Goal: Find specific page/section: Find specific page/section

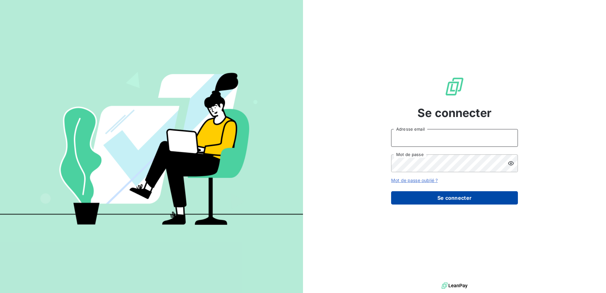
type input "[PERSON_NAME][EMAIL_ADDRESS][DOMAIN_NAME]"
click at [432, 193] on button "Se connecter" at bounding box center [454, 197] width 127 height 13
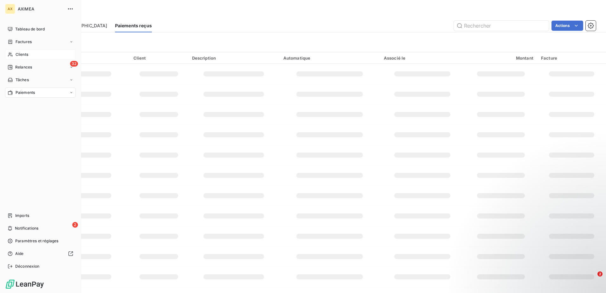
click at [11, 53] on icon at bounding box center [10, 54] width 5 height 5
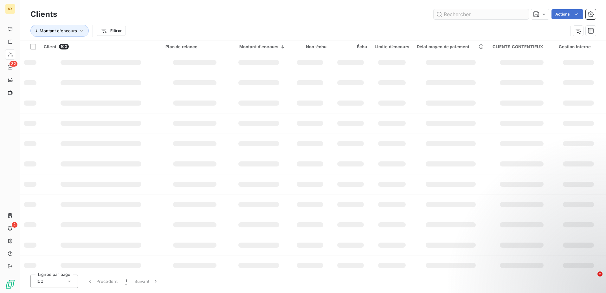
click at [496, 9] on div "Clients Actions" at bounding box center [312, 14] width 565 height 13
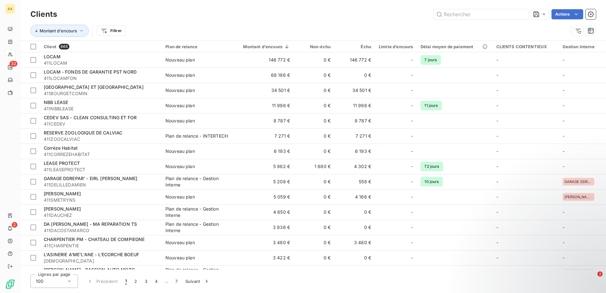
click at [496, 20] on div "Clients Actions" at bounding box center [312, 14] width 565 height 13
click at [495, 18] on input "text" at bounding box center [481, 14] width 95 height 10
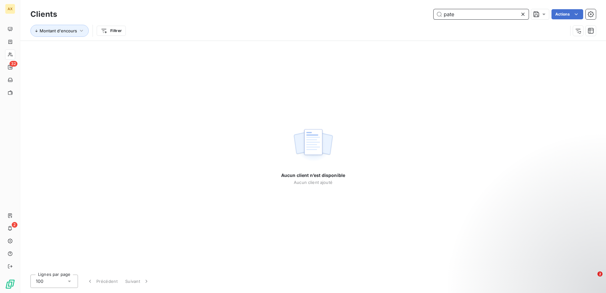
click at [502, 16] on input "pate" at bounding box center [481, 14] width 95 height 10
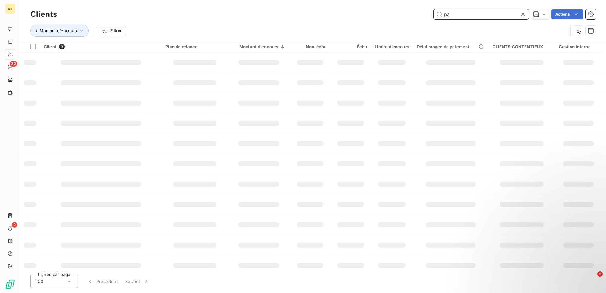
type input "p"
type input "a"
type input "p"
type input "P"
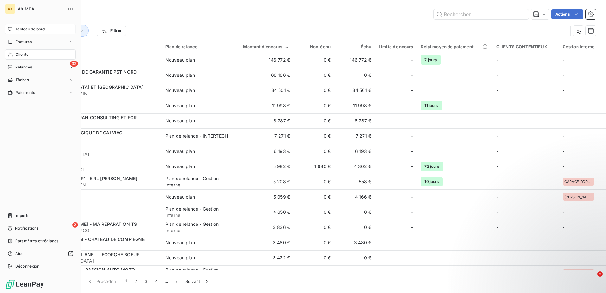
click at [22, 25] on div "Tableau de bord" at bounding box center [40, 29] width 71 height 10
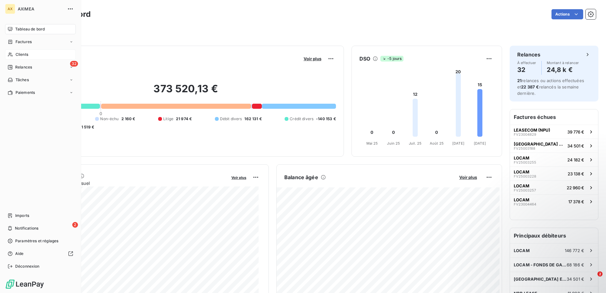
click at [28, 54] on span "Clients" at bounding box center [22, 55] width 13 height 6
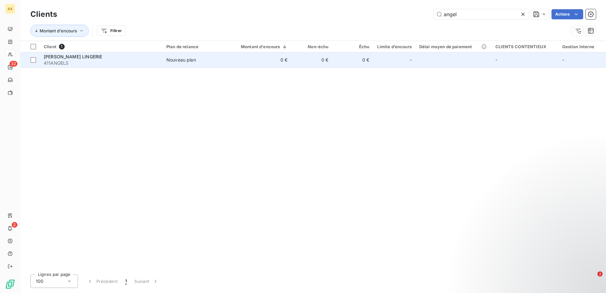
type input "angel"
click at [92, 60] on span "411ANGELS" at bounding box center [101, 63] width 115 height 6
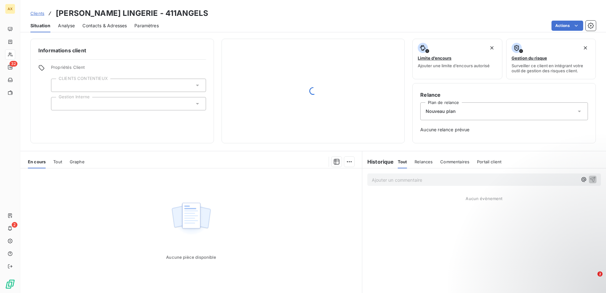
click at [69, 29] on div "Analyse" at bounding box center [66, 25] width 17 height 13
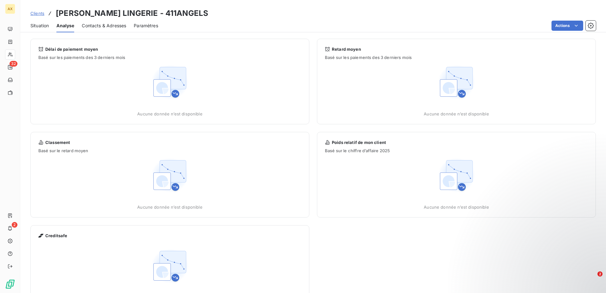
click at [112, 25] on span "Contacts & Adresses" at bounding box center [104, 26] width 44 height 6
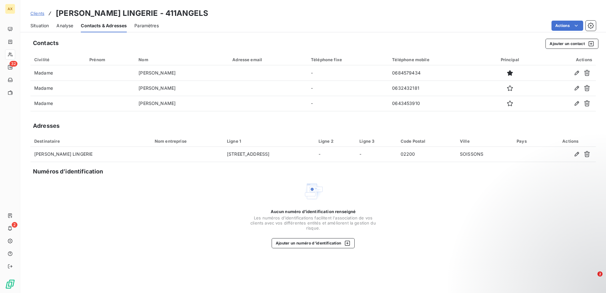
click at [42, 29] on div "Situation" at bounding box center [39, 25] width 18 height 13
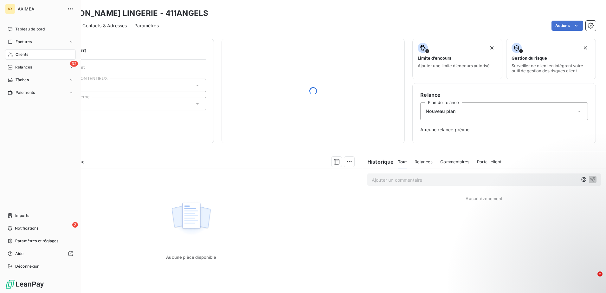
click at [27, 52] on span "Clients" at bounding box center [22, 55] width 13 height 6
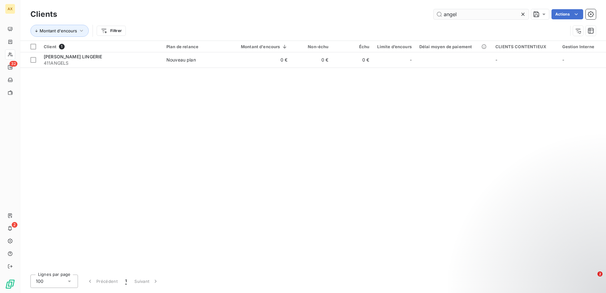
click at [474, 17] on input "angel" at bounding box center [481, 14] width 95 height 10
drag, startPoint x: 467, startPoint y: 16, endPoint x: 376, endPoint y: 14, distance: 91.3
click at [376, 14] on div "angel Actions" at bounding box center [330, 14] width 531 height 10
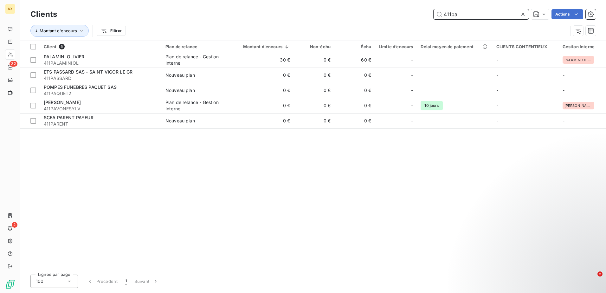
drag, startPoint x: 489, startPoint y: 13, endPoint x: 410, endPoint y: 12, distance: 79.2
click at [423, 12] on div "411pa Actions" at bounding box center [330, 14] width 531 height 10
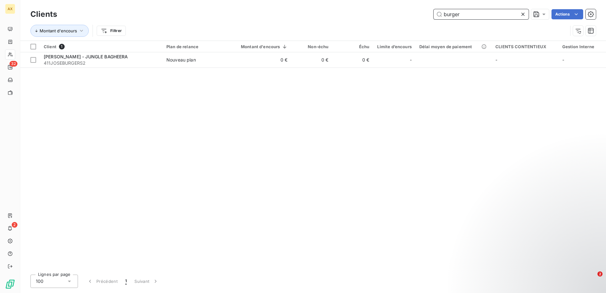
drag, startPoint x: 429, startPoint y: 11, endPoint x: 394, endPoint y: 8, distance: 35.3
click at [395, 8] on div "Clients burger Actions" at bounding box center [312, 14] width 565 height 13
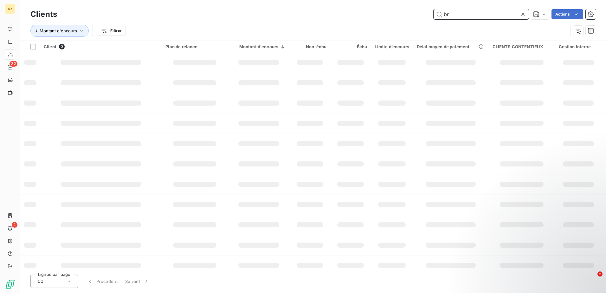
type input "b"
type input "d"
type input "s"
click at [508, 15] on input "text" at bounding box center [481, 14] width 95 height 10
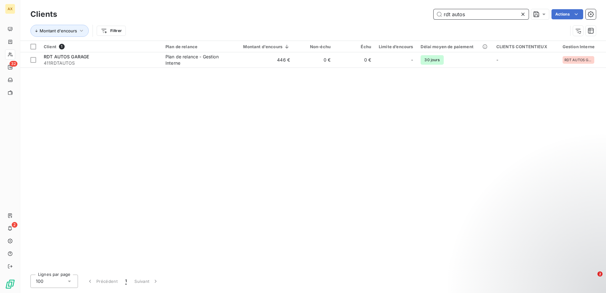
type input "rdt autos"
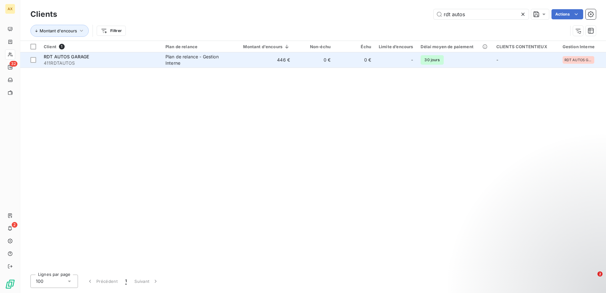
click at [80, 55] on span "RDT AUTOS GARAGE" at bounding box center [66, 56] width 45 height 5
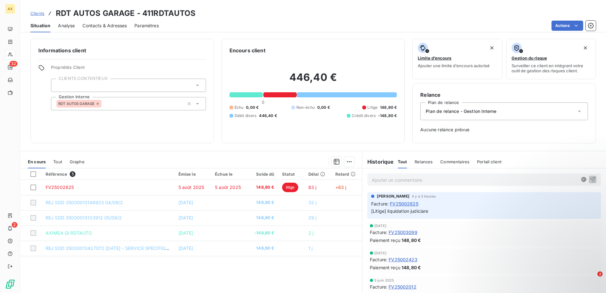
click at [373, 180] on p "Ajouter un commentaire ﻿" at bounding box center [475, 180] width 206 height 8
drag, startPoint x: 538, startPoint y: 176, endPoint x: 510, endPoint y: 187, distance: 30.5
click at [538, 176] on p "envoi mail au liquidation MJS PARTNER pour demnder ajout de créance" at bounding box center [475, 179] width 206 height 7
click at [476, 180] on span "envoi mail au liquidation MJS PARTNER pour demnder ajout de créance" at bounding box center [448, 179] width 152 height 5
click at [489, 179] on span "envoi mail au liquidation MJS PARTNER pour demander ajout de créance" at bounding box center [449, 179] width 154 height 5
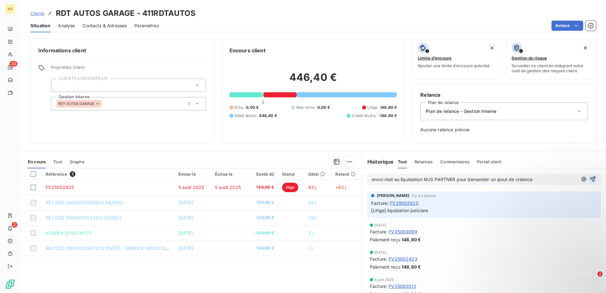
click at [590, 178] on icon "button" at bounding box center [592, 179] width 5 height 5
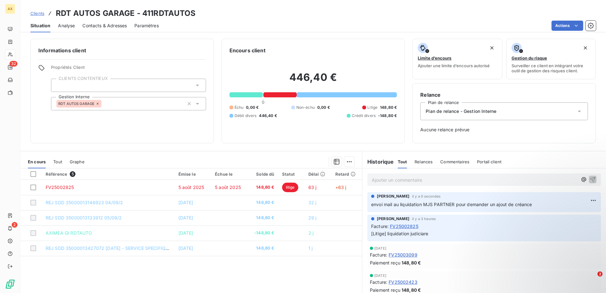
click at [42, 13] on span "Clients" at bounding box center [37, 13] width 14 height 5
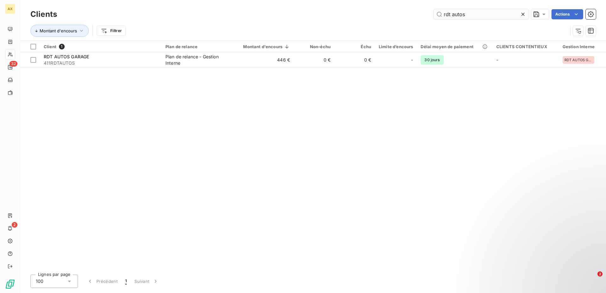
click at [500, 14] on input "rdt autos" at bounding box center [481, 14] width 95 height 10
drag, startPoint x: 466, startPoint y: 14, endPoint x: 404, endPoint y: 13, distance: 62.1
click at [405, 13] on div "burger Actions" at bounding box center [330, 14] width 531 height 10
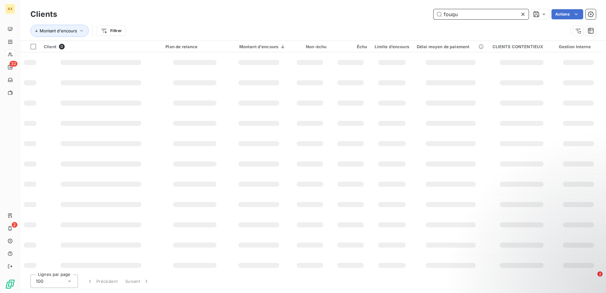
type input "fouque"
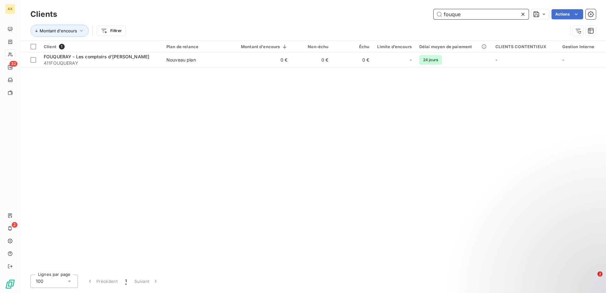
drag, startPoint x: 469, startPoint y: 15, endPoint x: 422, endPoint y: 11, distance: 46.7
click at [422, 11] on div "fouque Actions" at bounding box center [330, 14] width 531 height 10
